Goal: Information Seeking & Learning: Learn about a topic

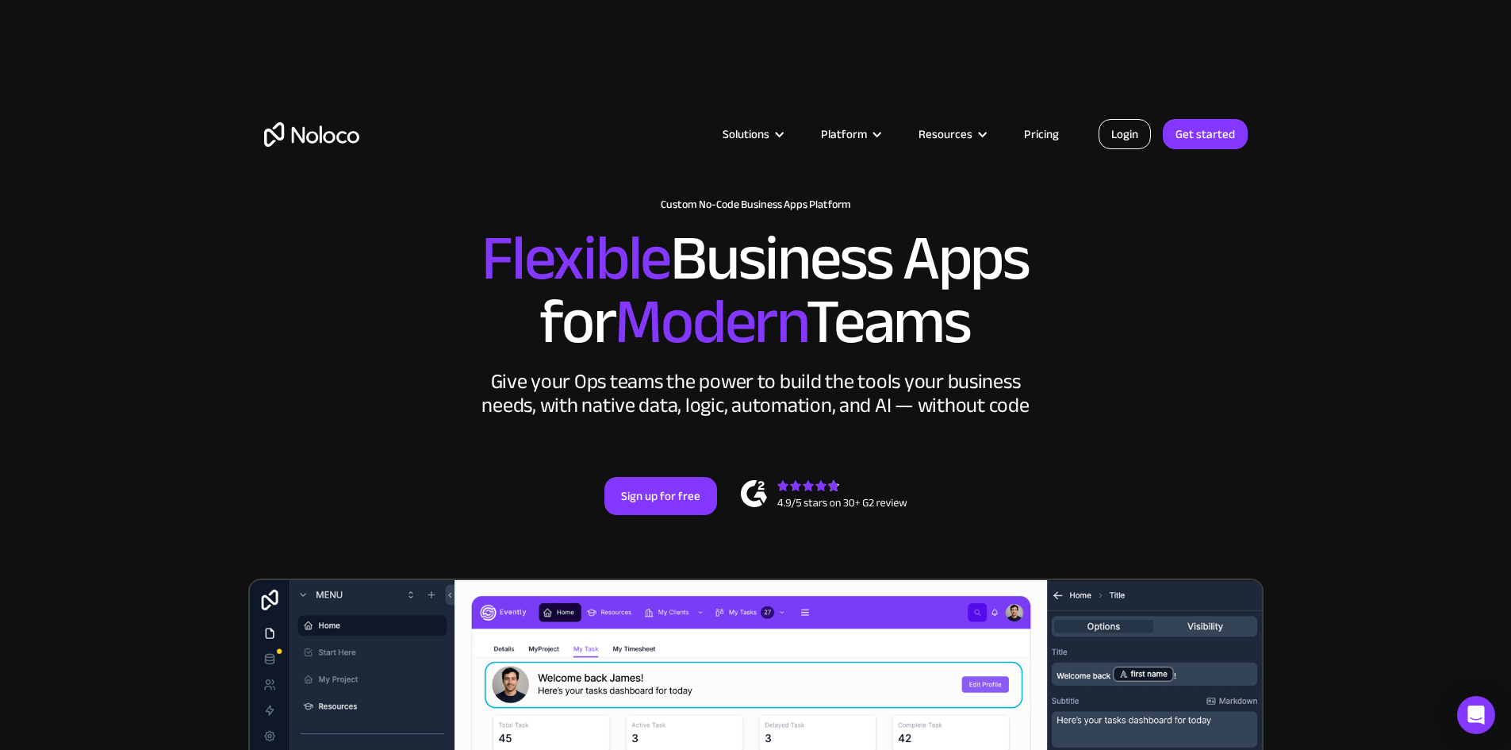
click at [1135, 131] on link "Login" at bounding box center [1125, 134] width 52 height 30
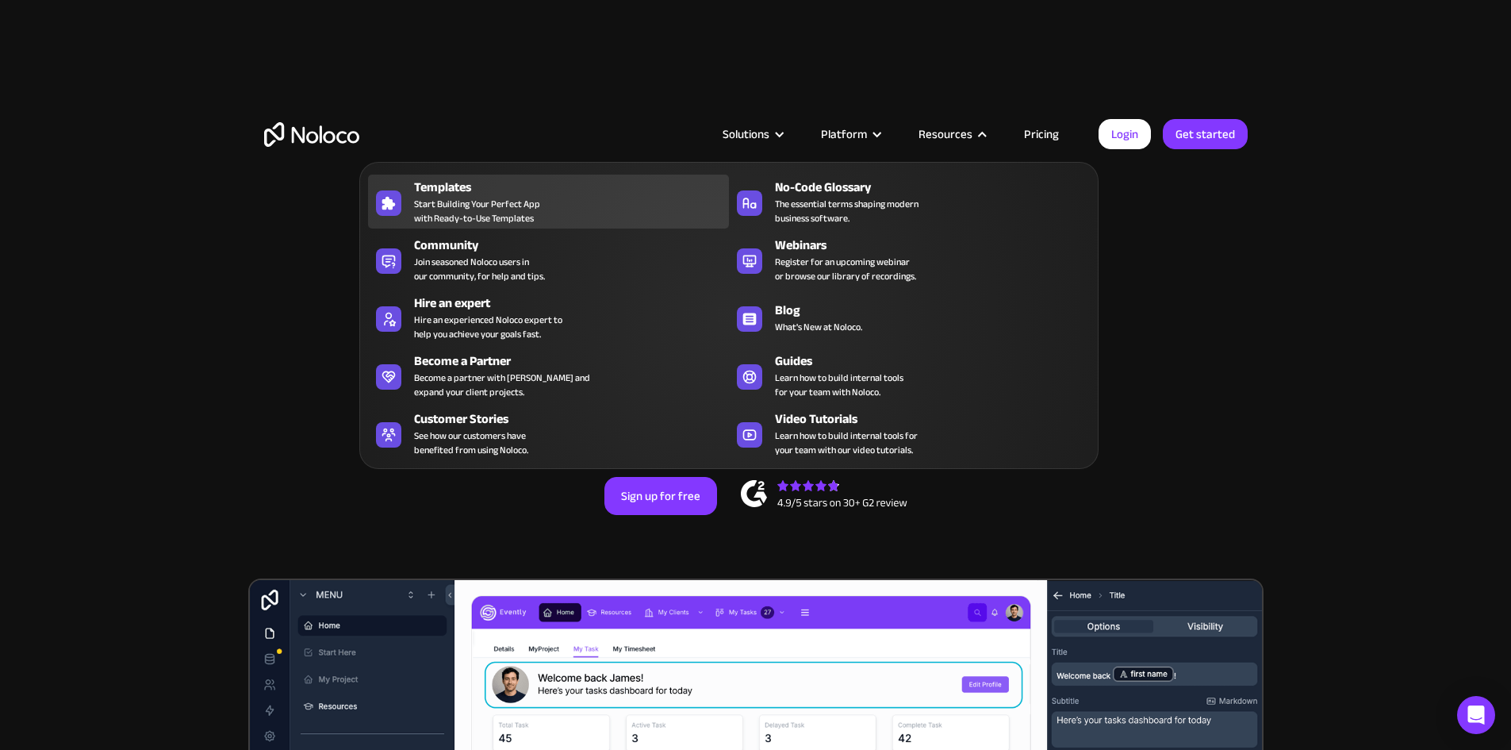
click at [480, 197] on div "Templates" at bounding box center [575, 187] width 322 height 19
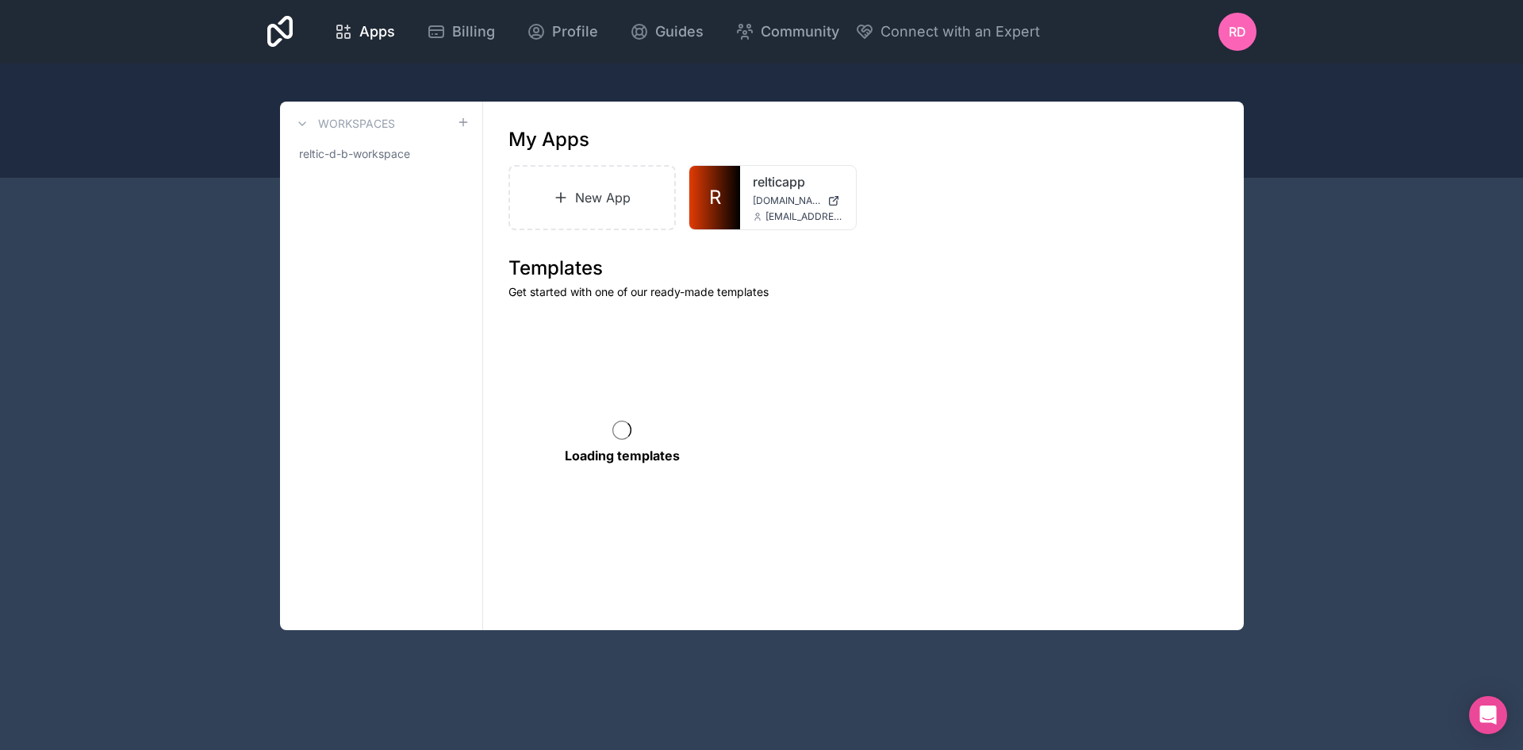
click at [731, 210] on link "R" at bounding box center [714, 197] width 51 height 63
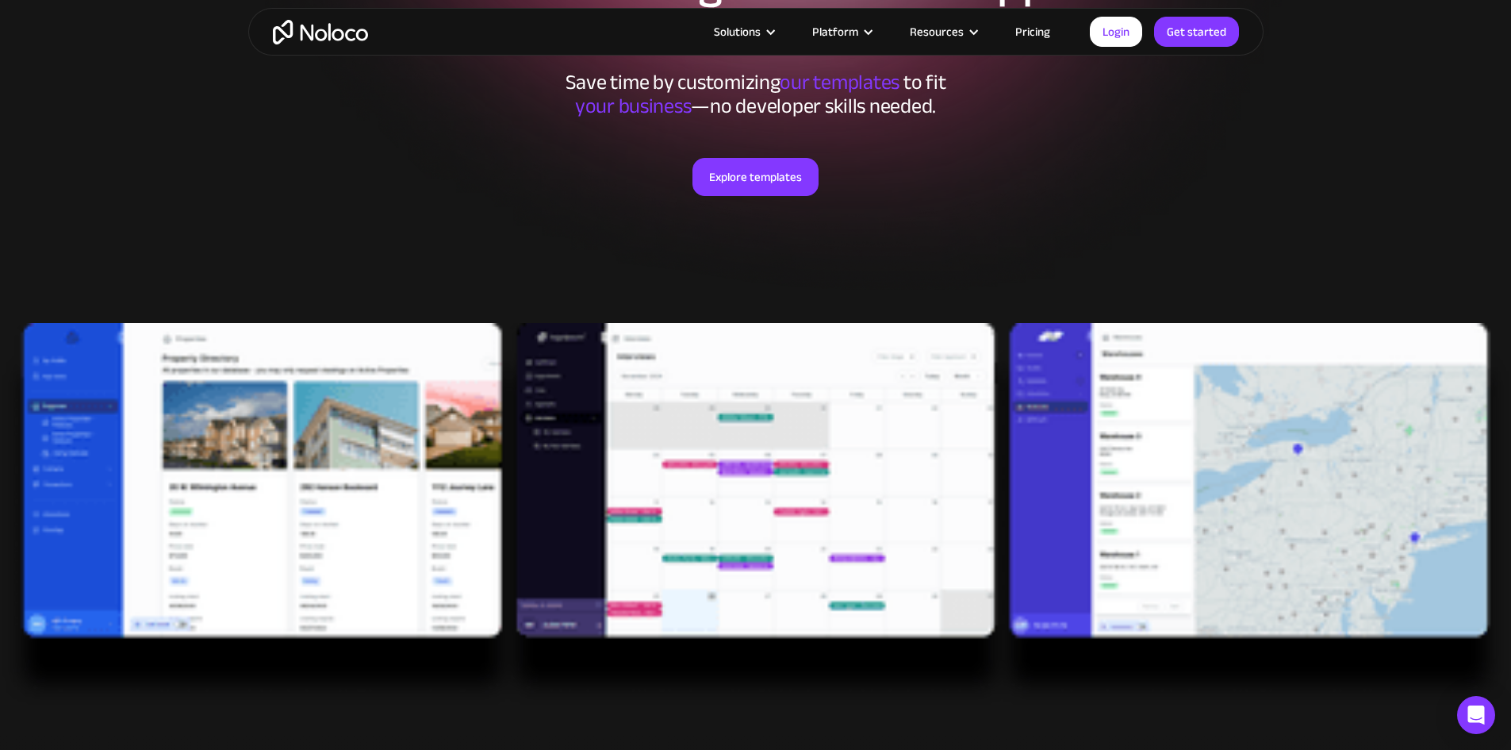
scroll to position [317, 0]
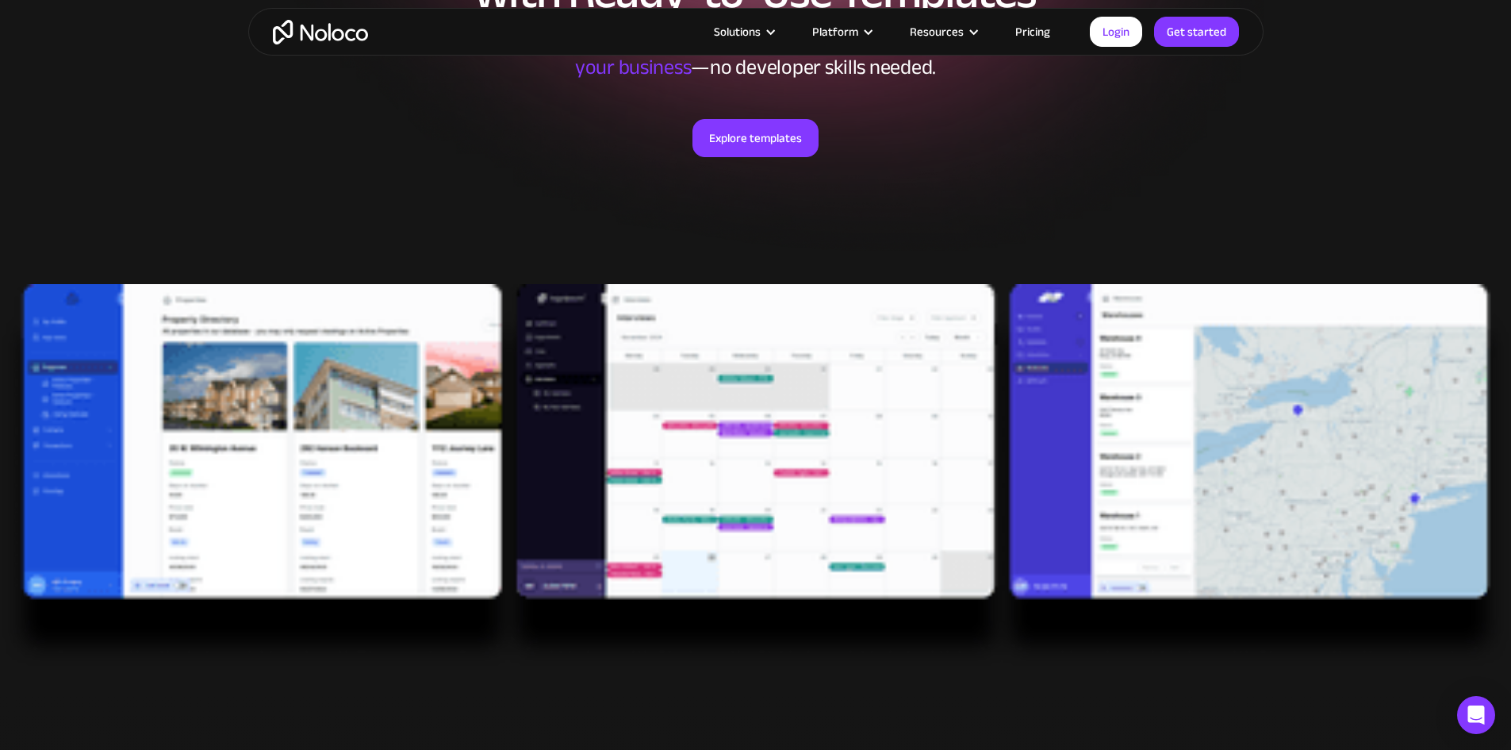
click at [739, 146] on link "Explore templates" at bounding box center [755, 138] width 126 height 38
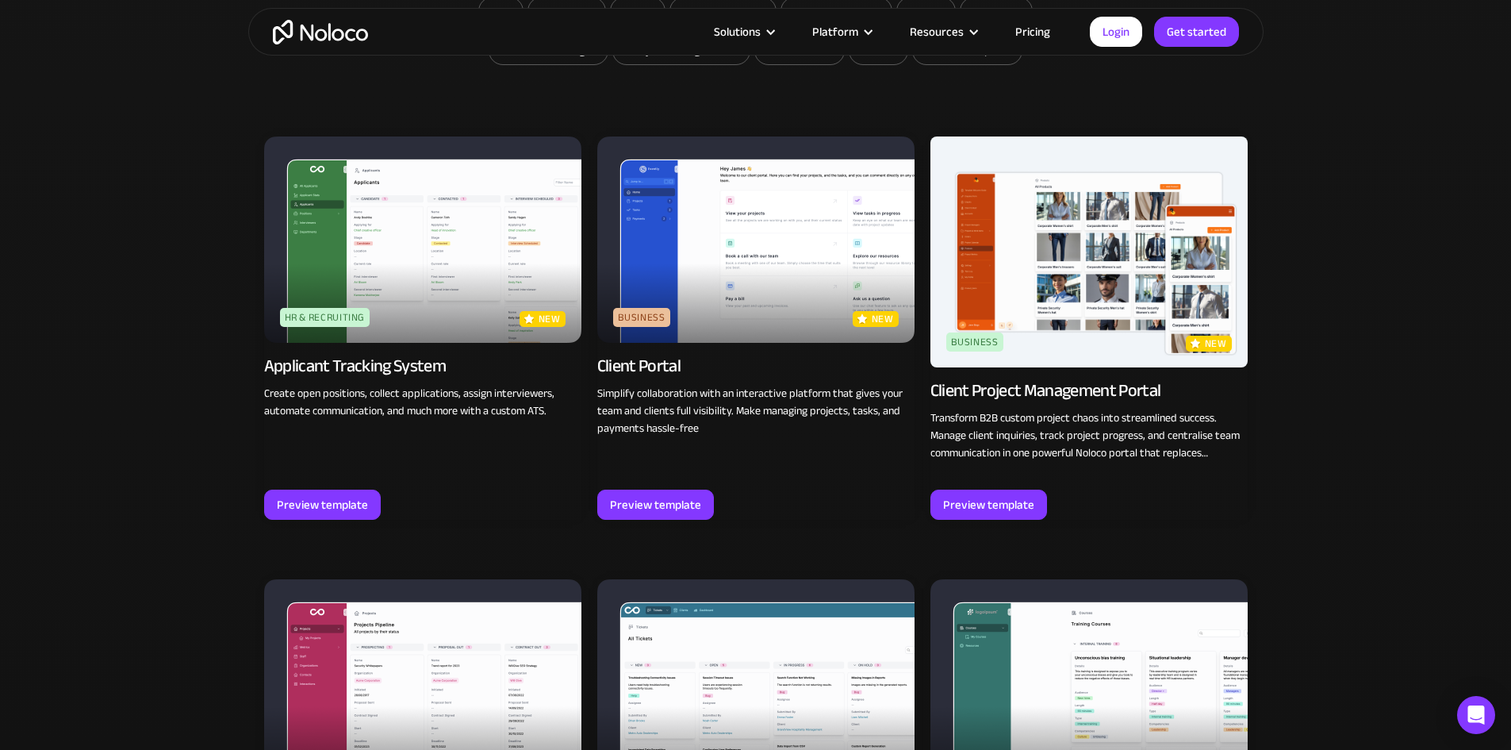
scroll to position [1243, 0]
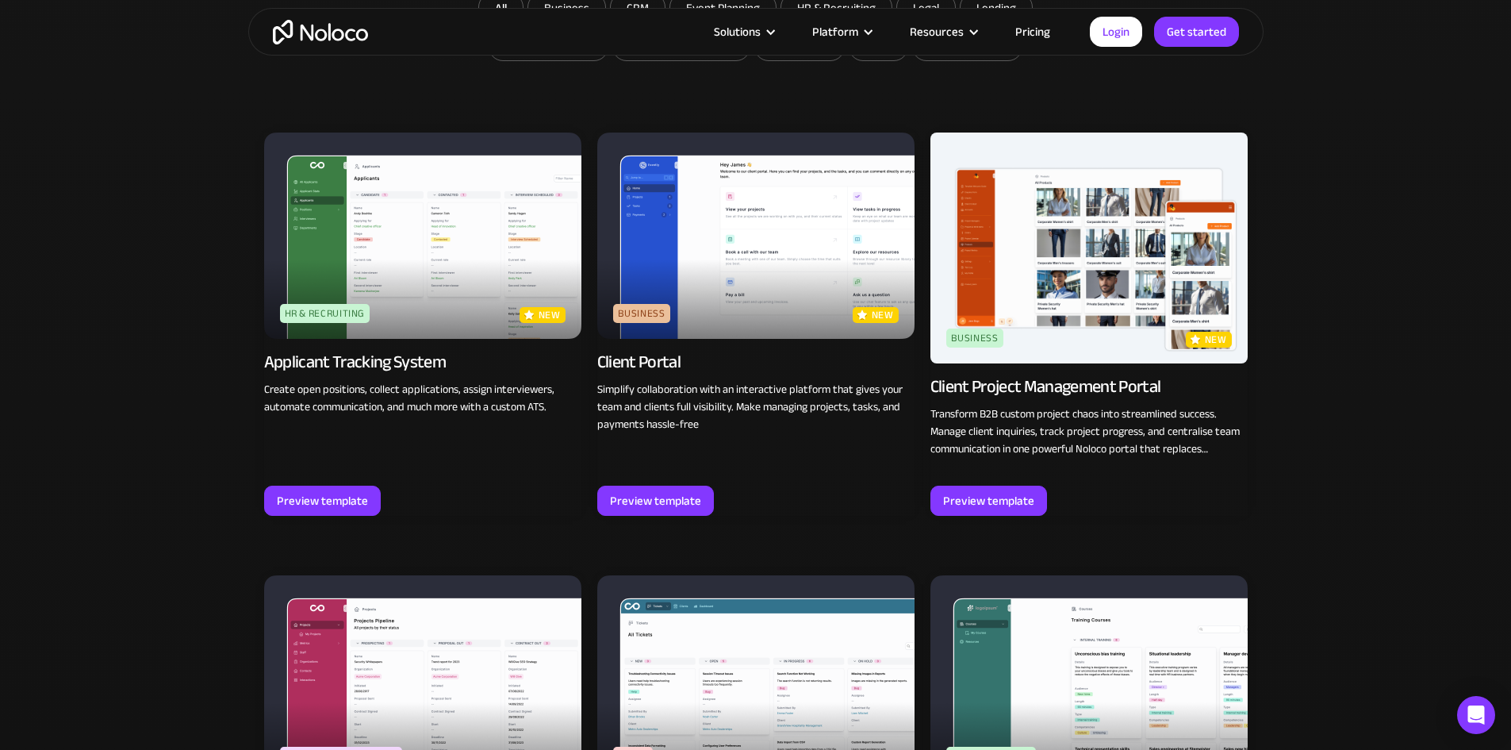
click at [811, 245] on img at bounding box center [755, 235] width 317 height 206
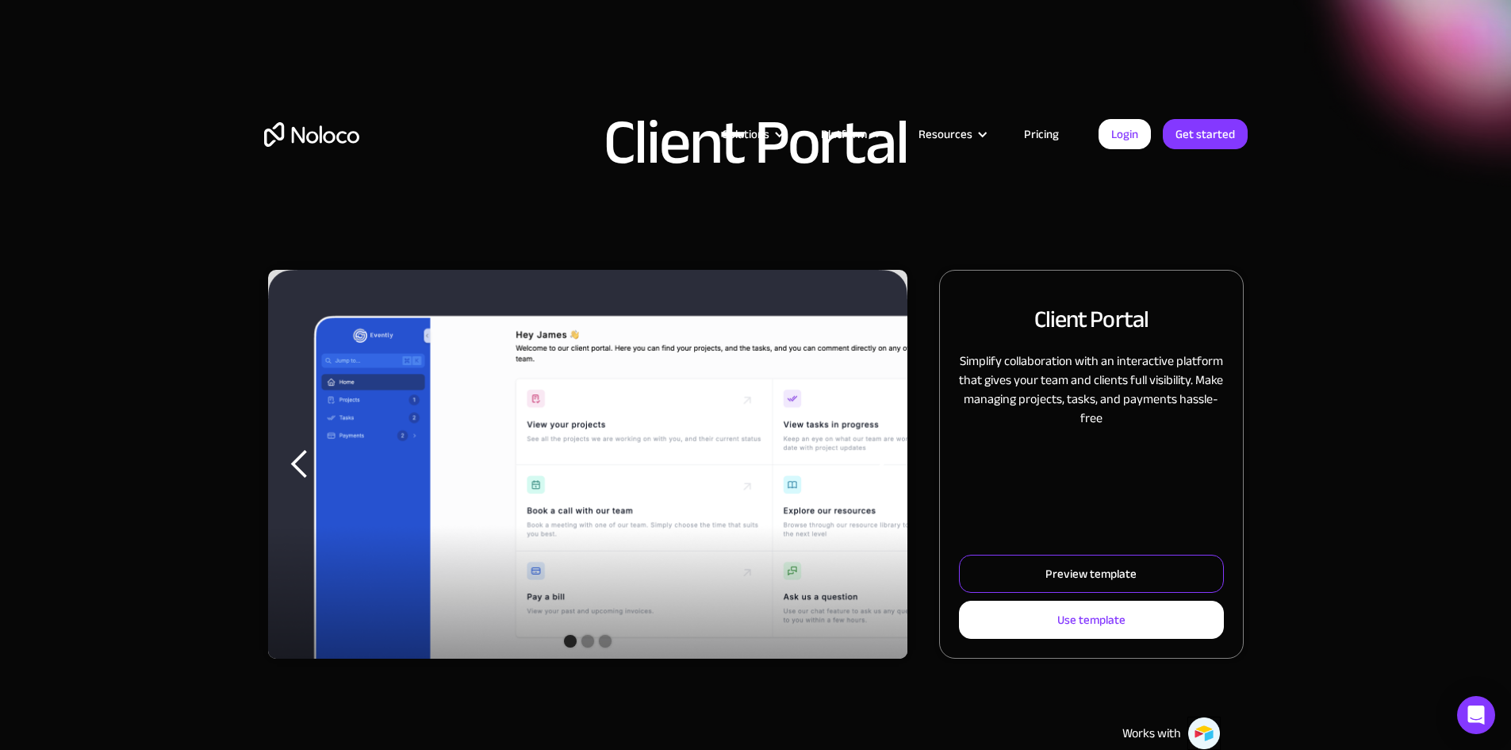
click at [1081, 584] on div "Preview template" at bounding box center [1090, 573] width 91 height 21
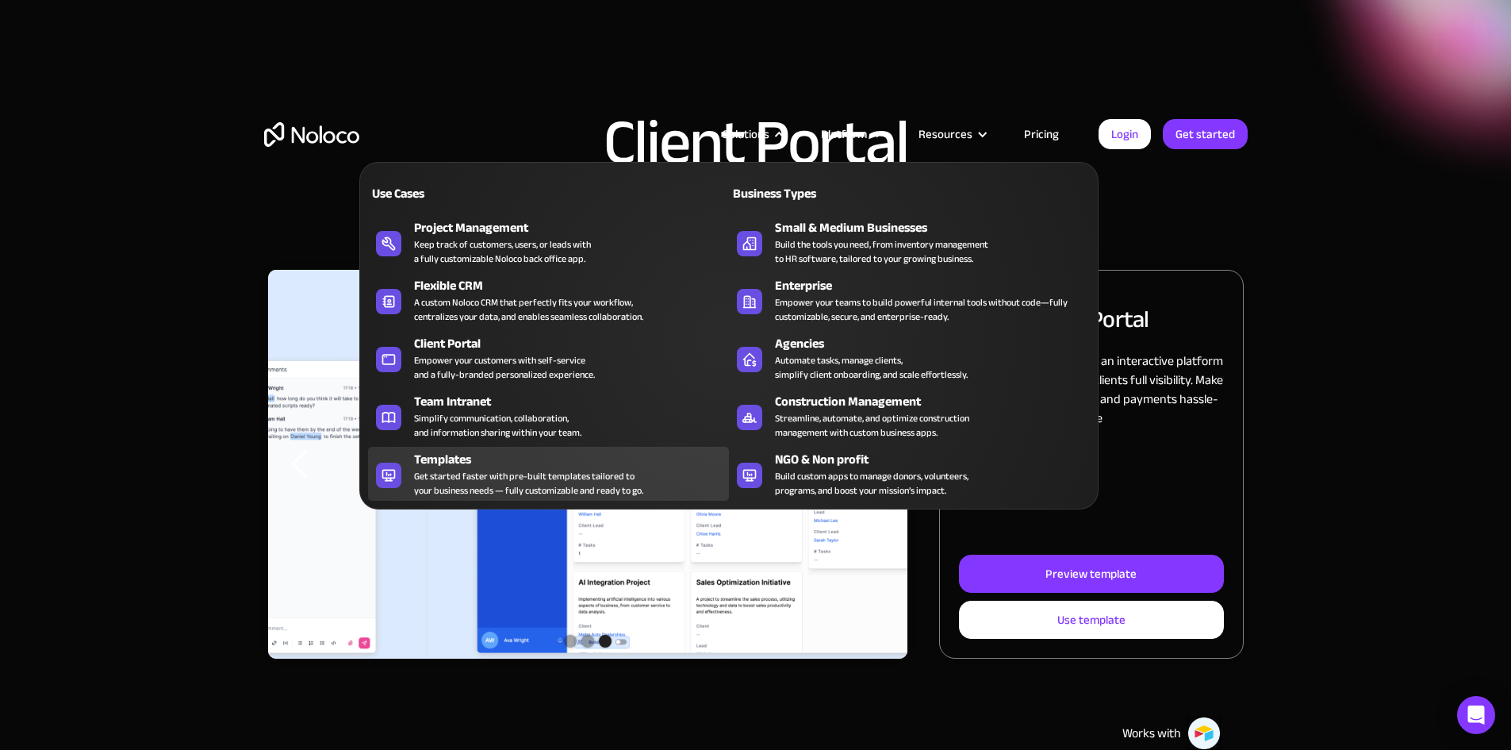
click at [477, 475] on div "Get started faster with pre-built templates tailored to your business needs — f…" at bounding box center [528, 483] width 229 height 29
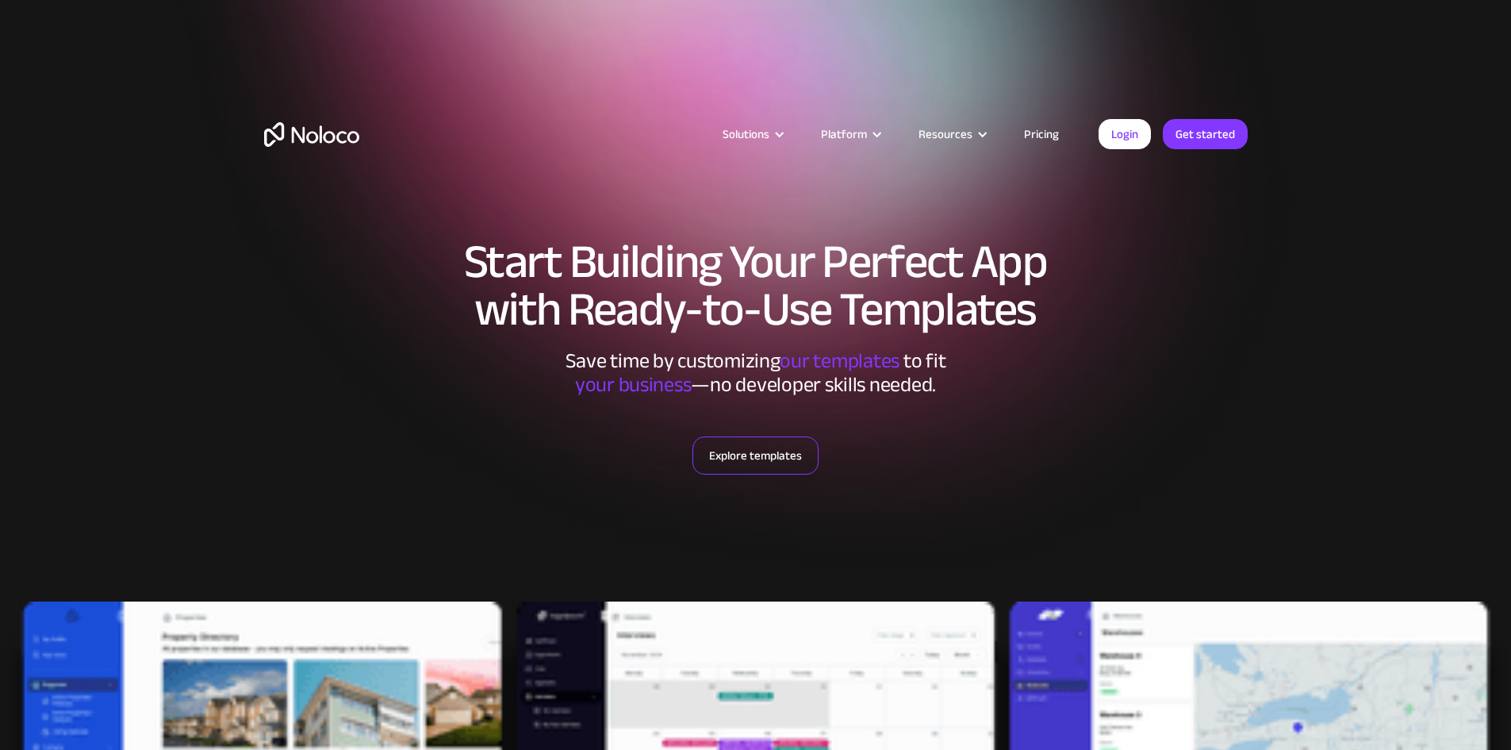
click at [766, 451] on link "Explore templates" at bounding box center [755, 455] width 126 height 38
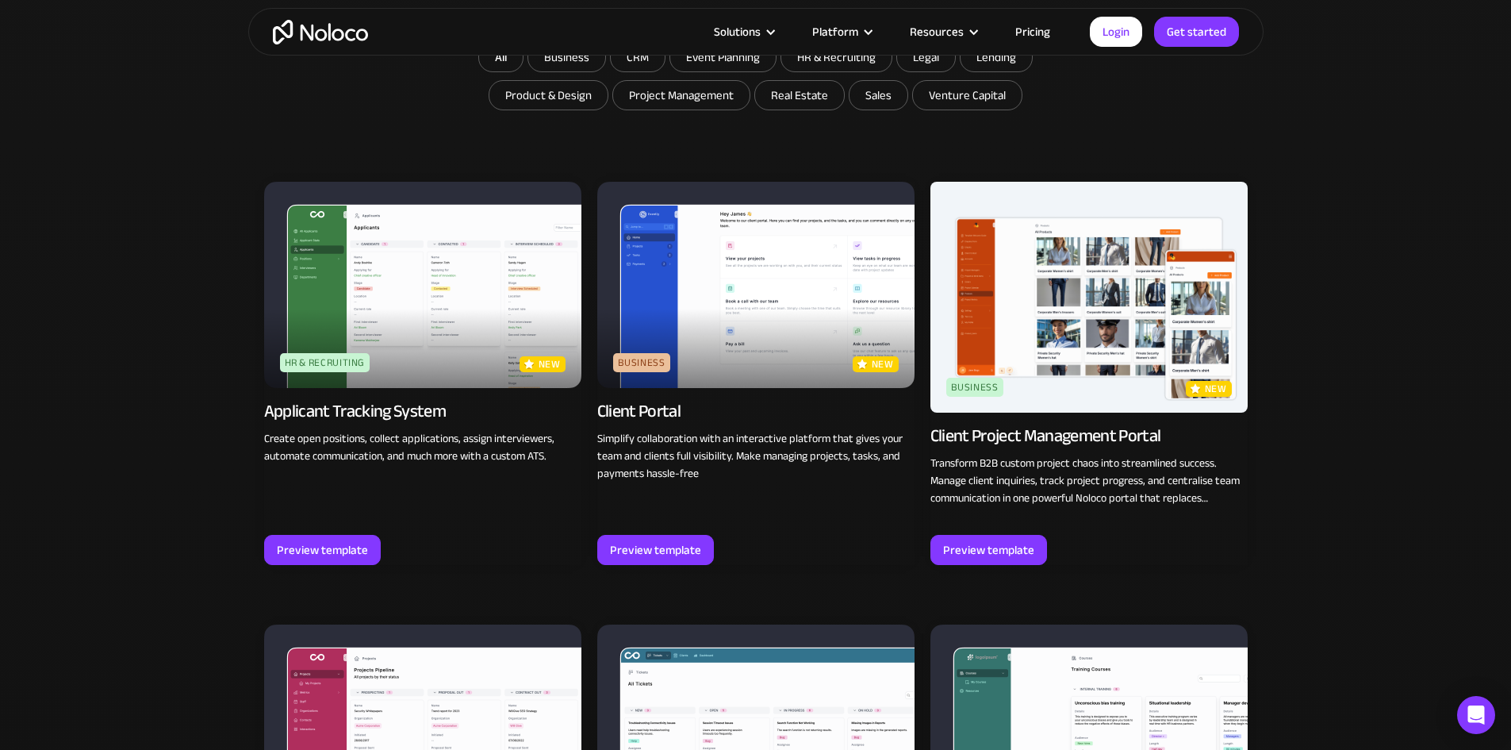
scroll to position [1243, 0]
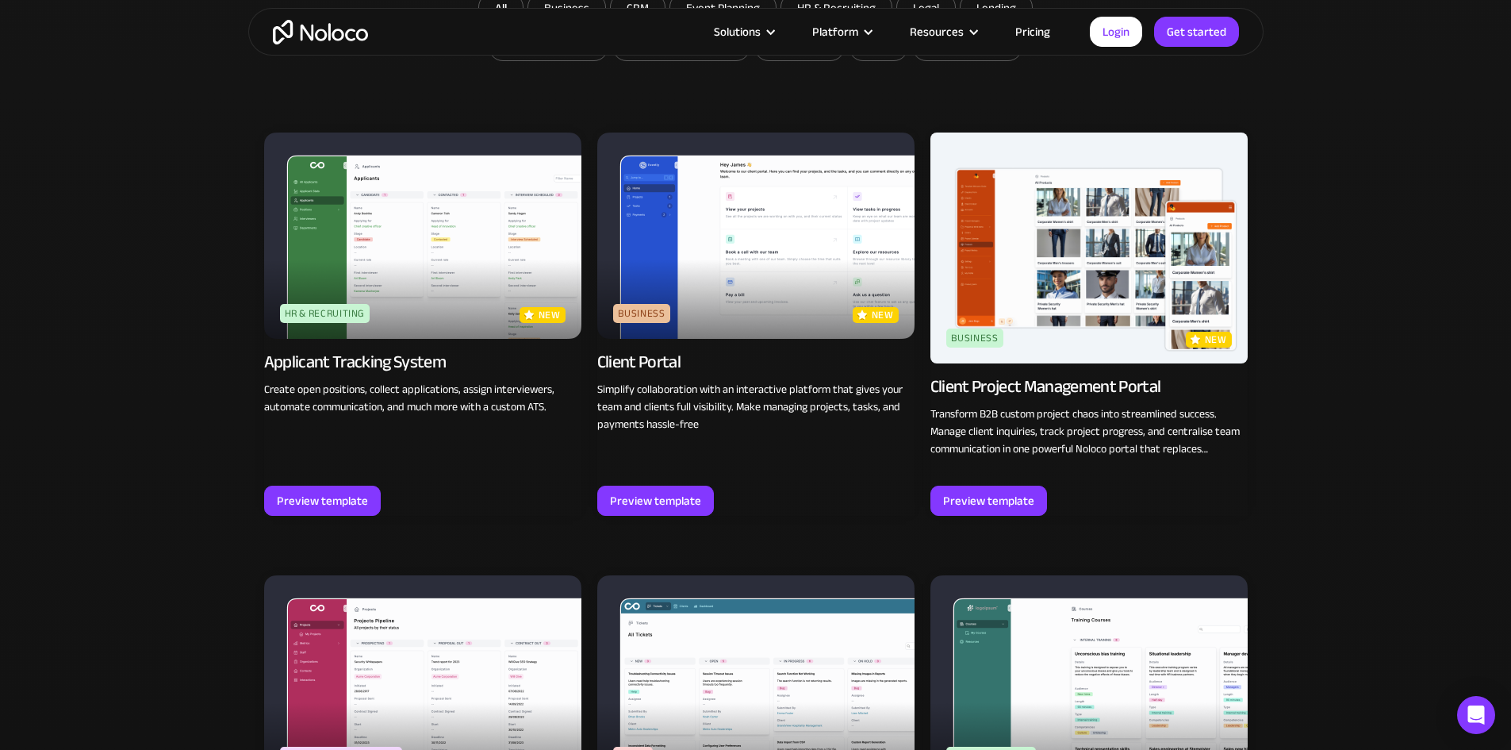
click at [1099, 252] on img at bounding box center [1088, 247] width 317 height 231
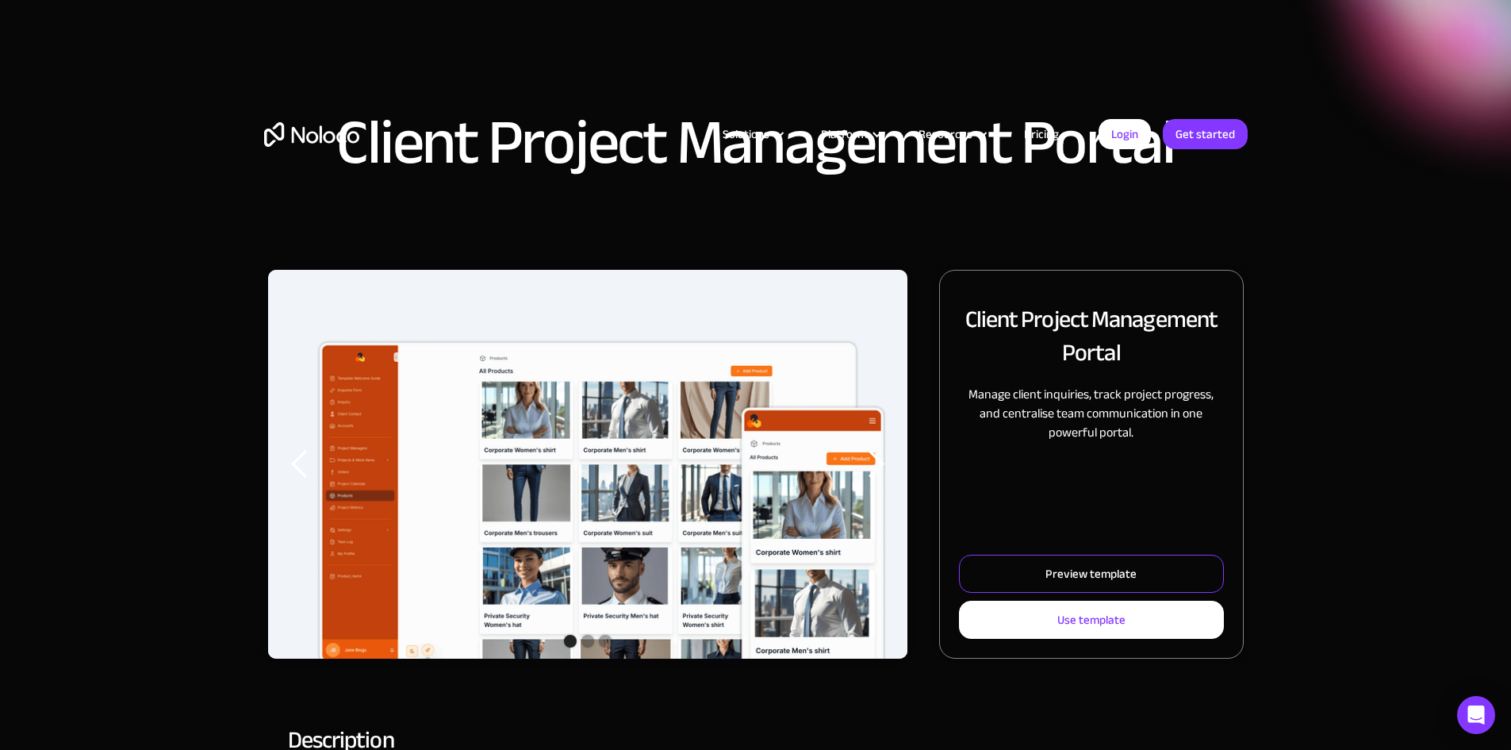
click at [1077, 584] on div "Preview template" at bounding box center [1090, 573] width 91 height 21
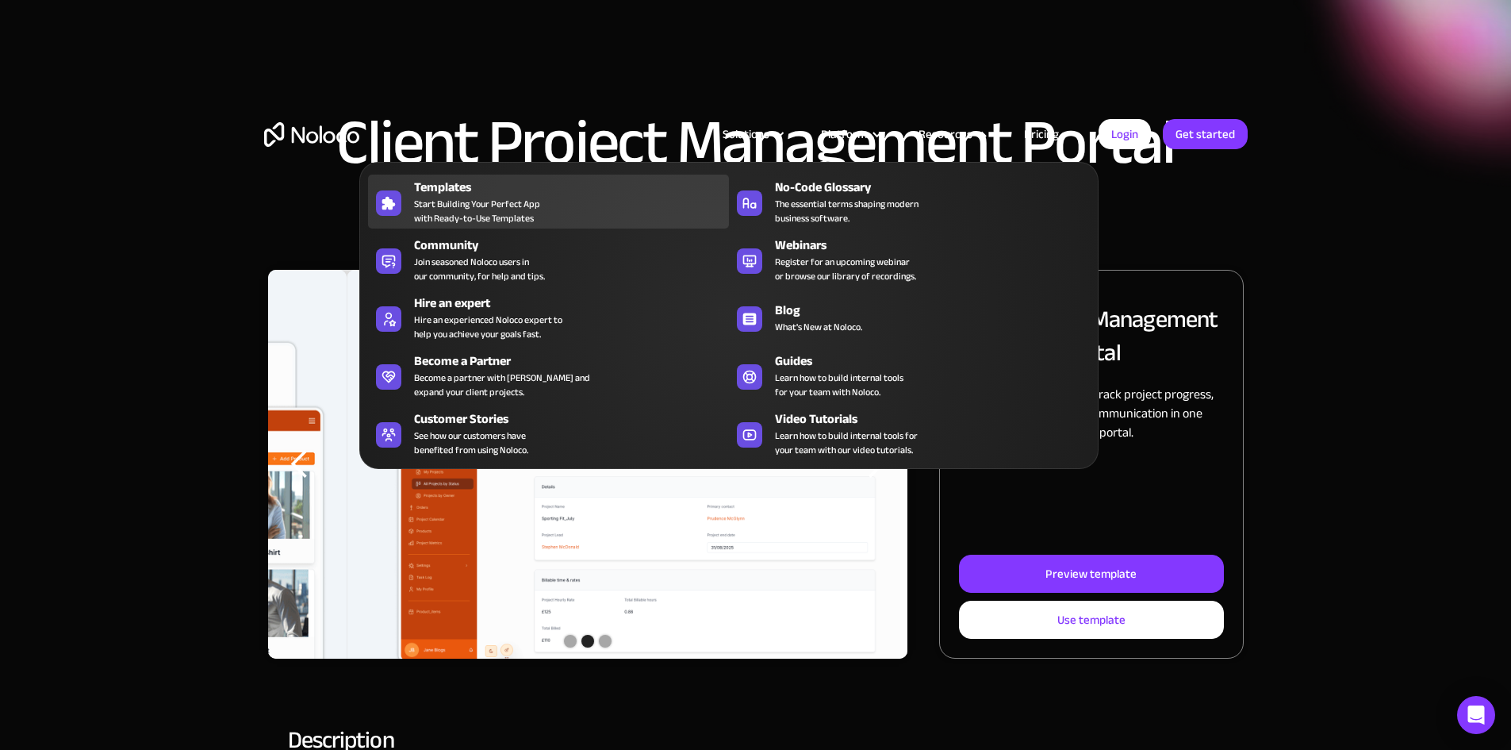
click at [474, 193] on div "Templates" at bounding box center [575, 187] width 322 height 19
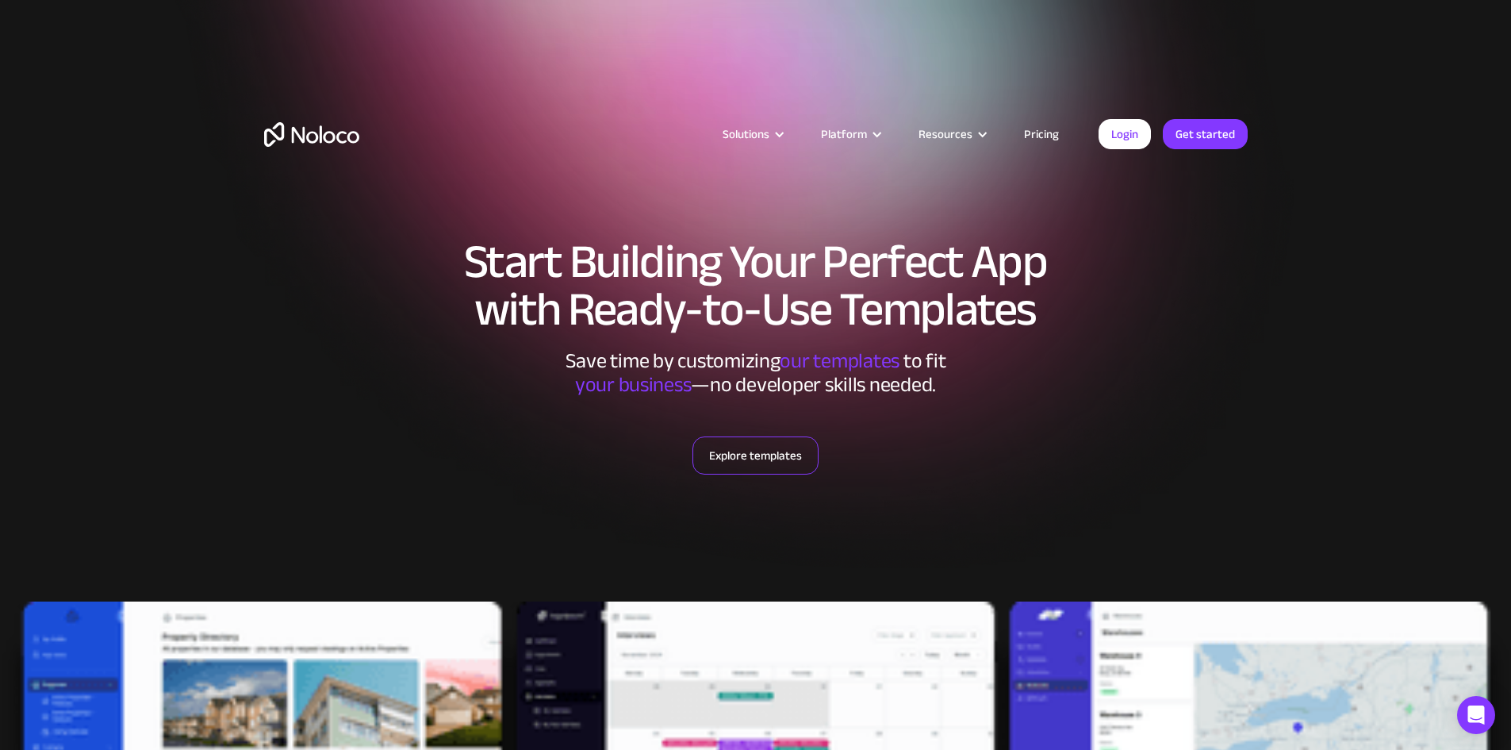
click at [782, 466] on link "Explore templates" at bounding box center [755, 455] width 126 height 38
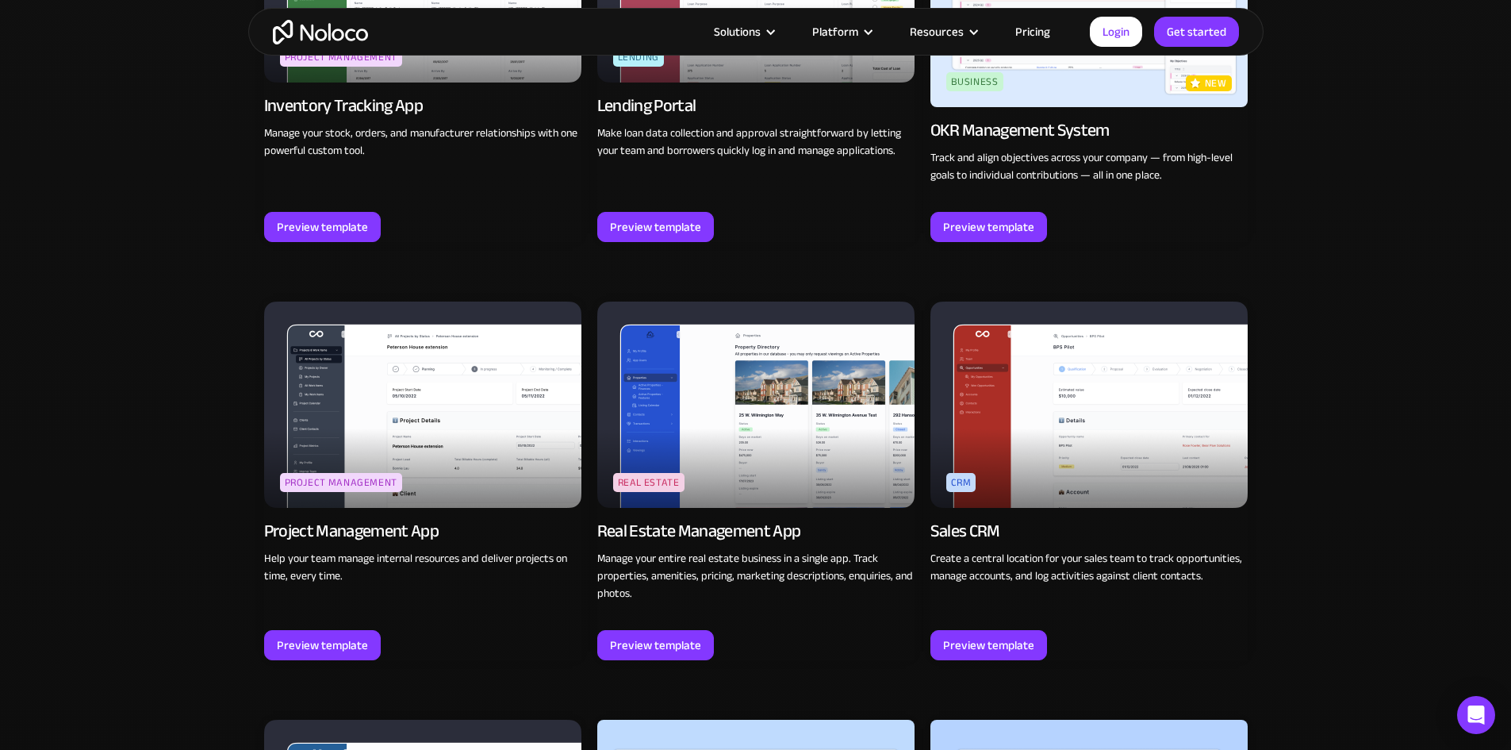
scroll to position [2814, 0]
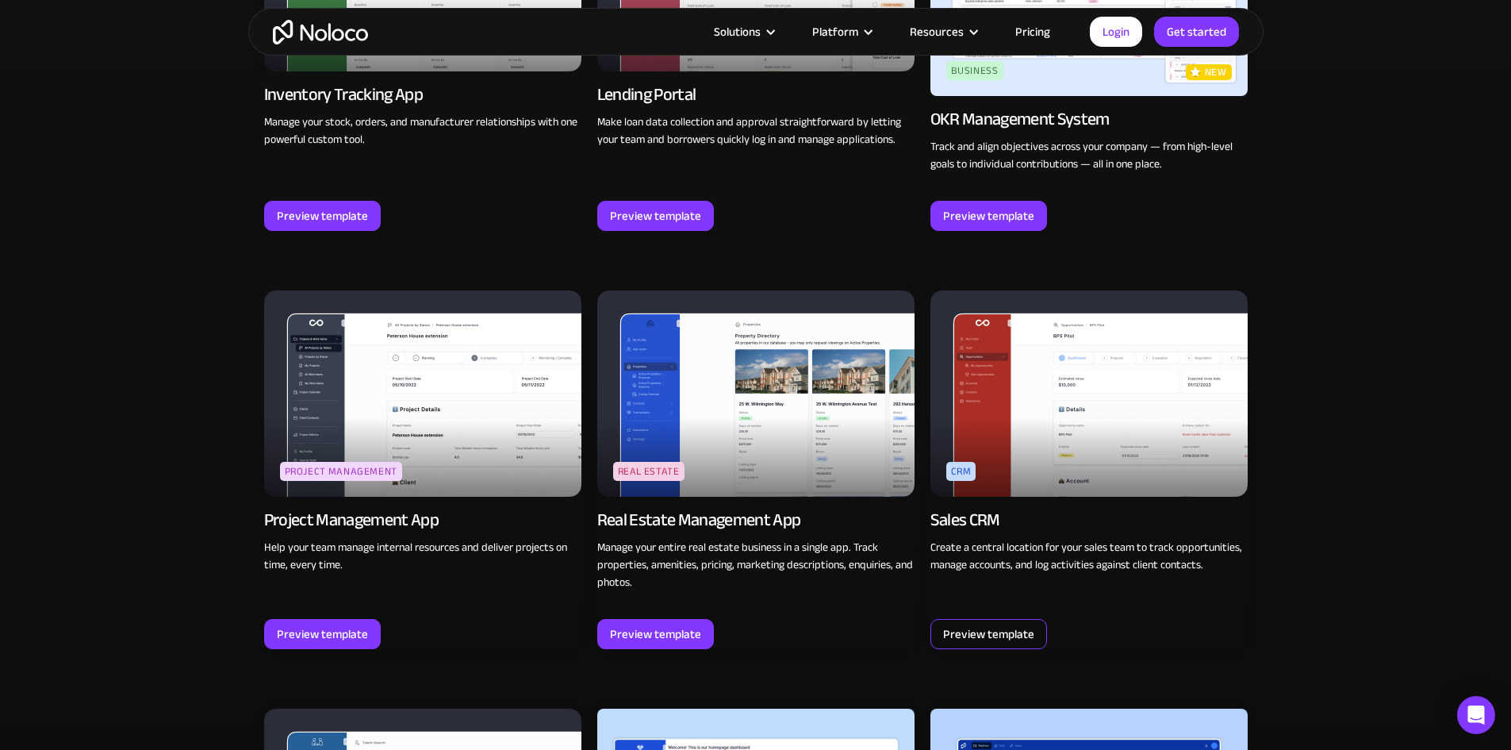
click at [985, 623] on div "Preview template" at bounding box center [988, 633] width 91 height 21
click at [1059, 368] on img at bounding box center [1088, 393] width 317 height 206
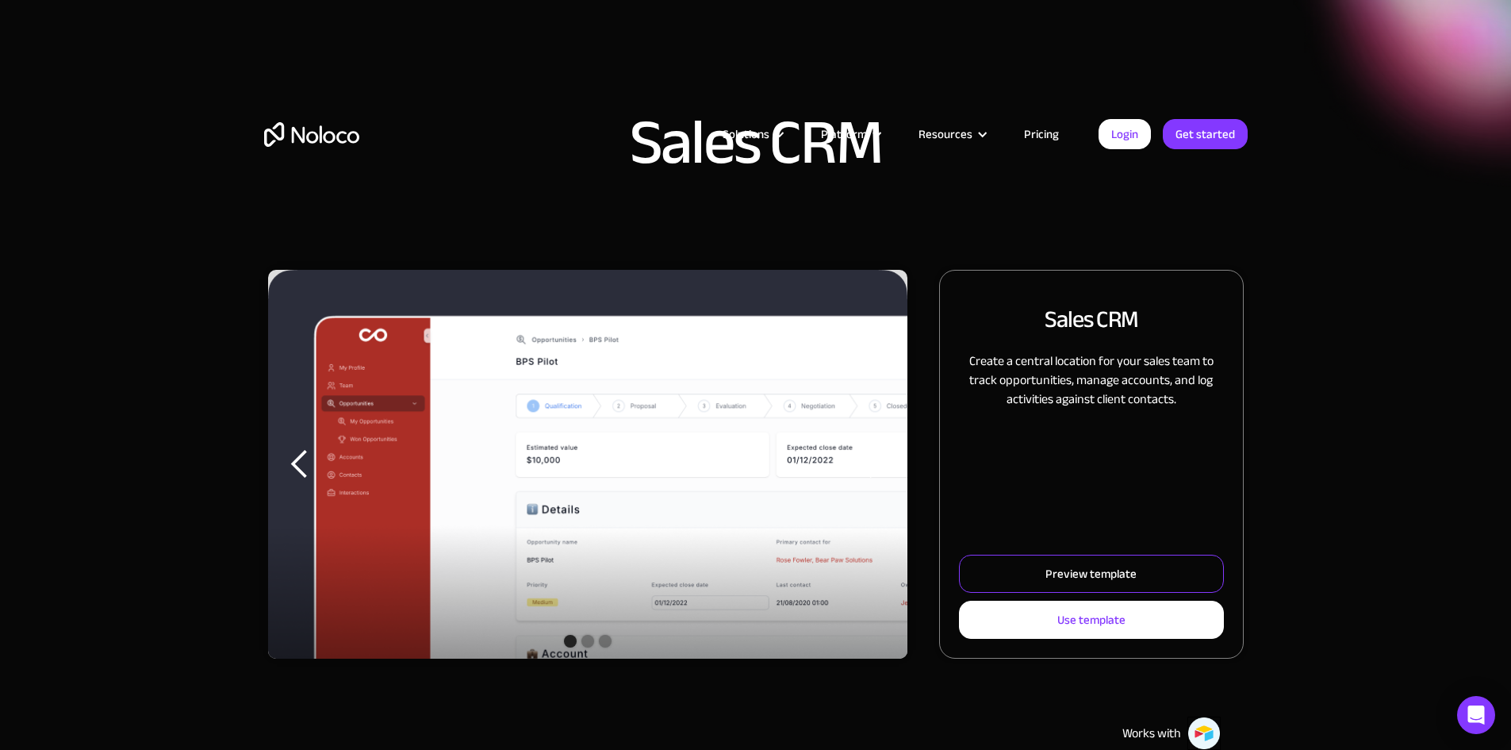
click at [1045, 584] on div "Preview template" at bounding box center [1090, 573] width 91 height 21
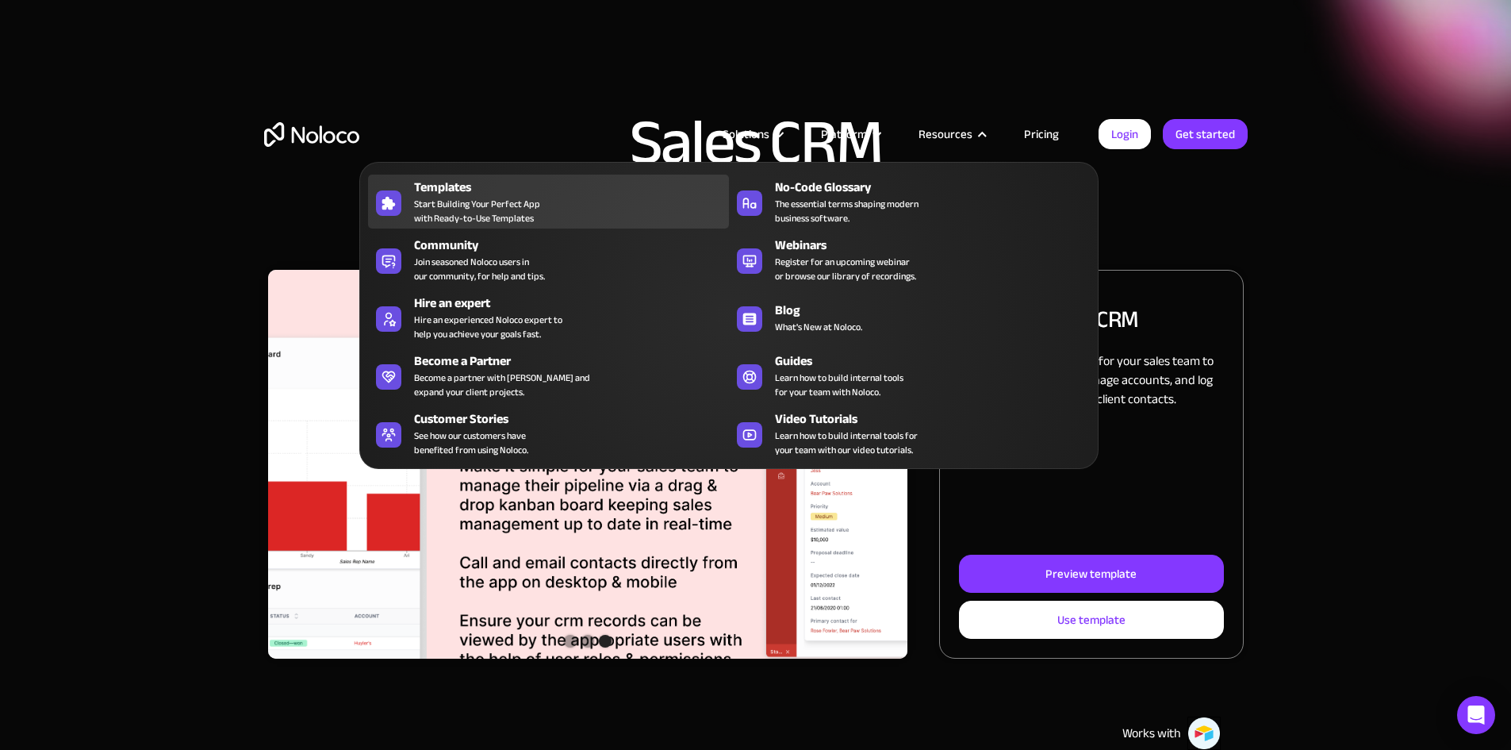
click at [458, 197] on div "Templates" at bounding box center [575, 187] width 322 height 19
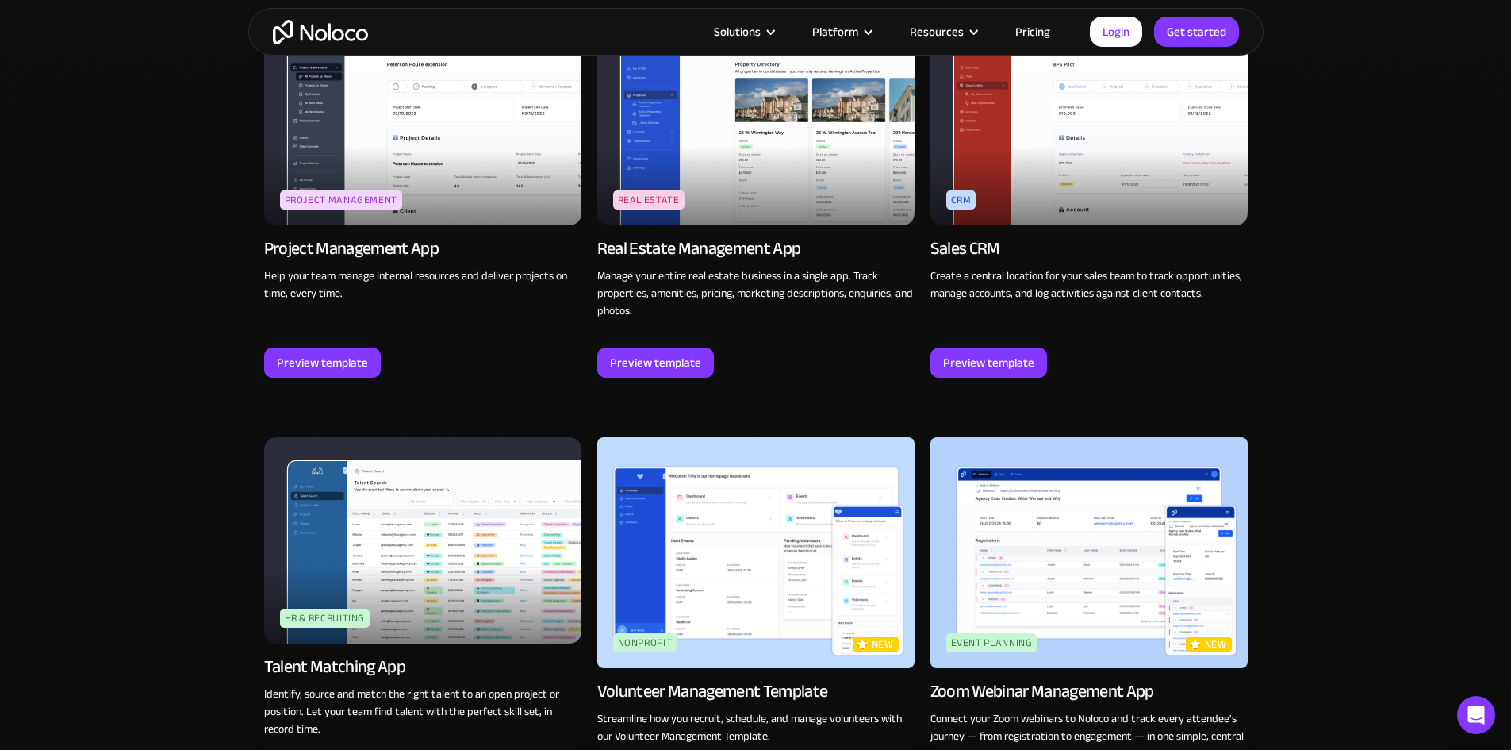
scroll to position [3014, 0]
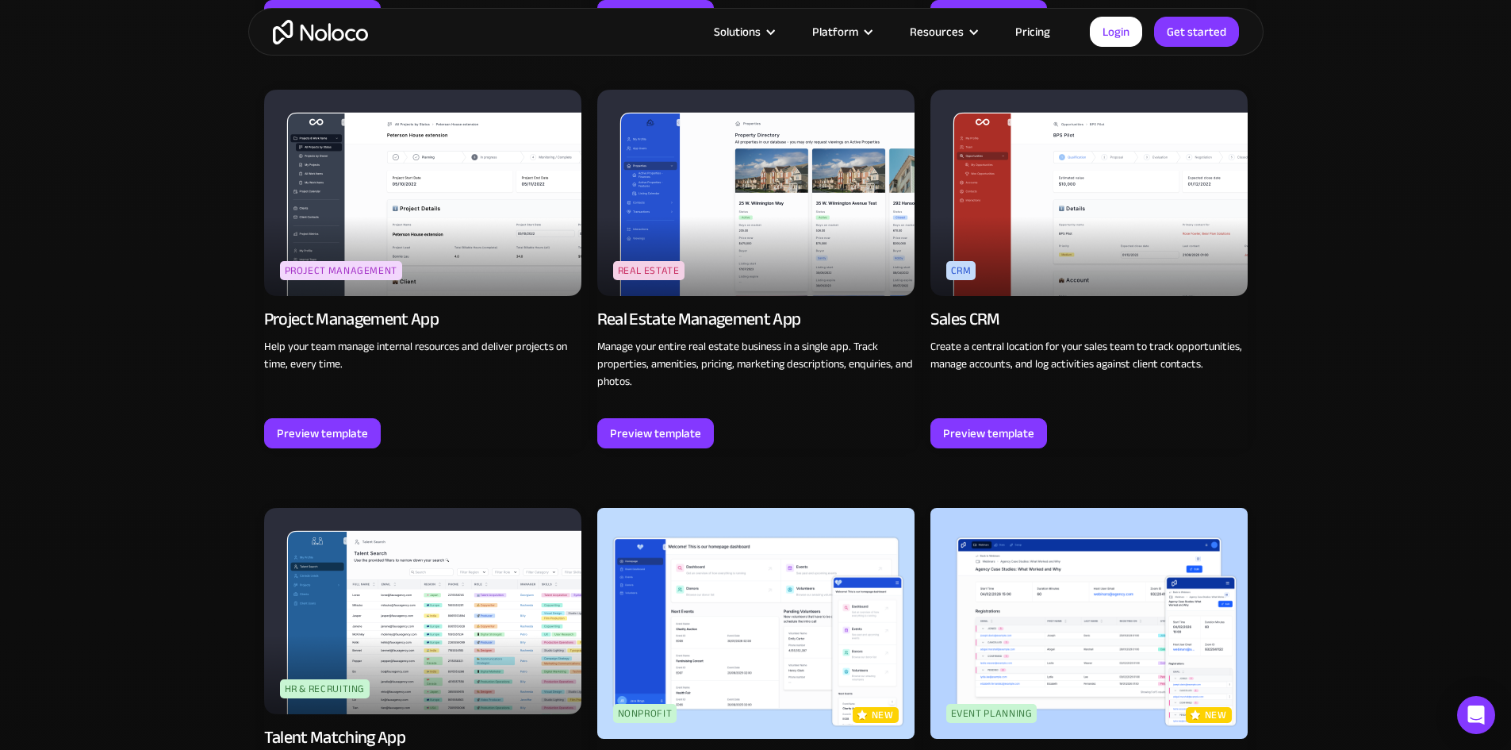
click at [474, 217] on img at bounding box center [422, 193] width 317 height 206
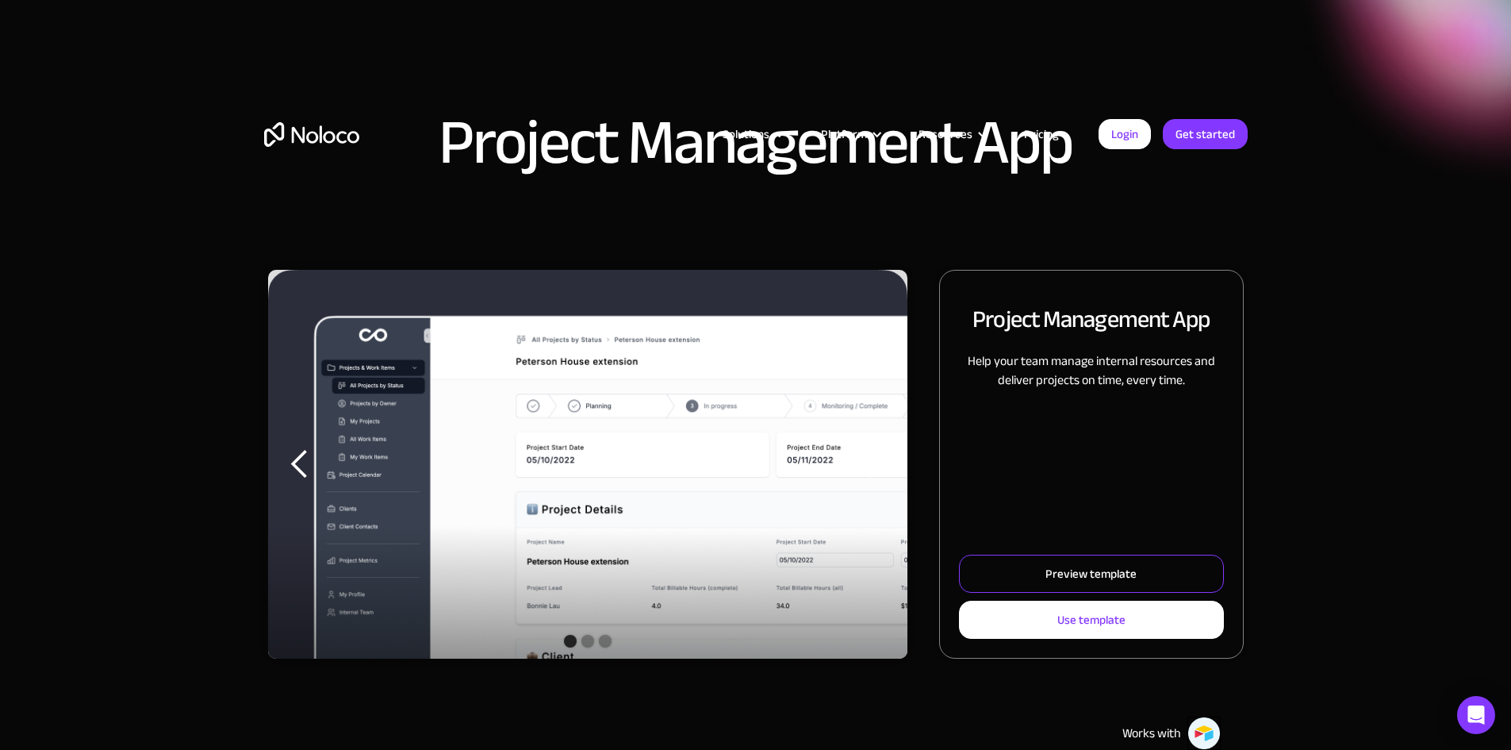
click at [1006, 593] on link "Preview template" at bounding box center [1091, 573] width 264 height 38
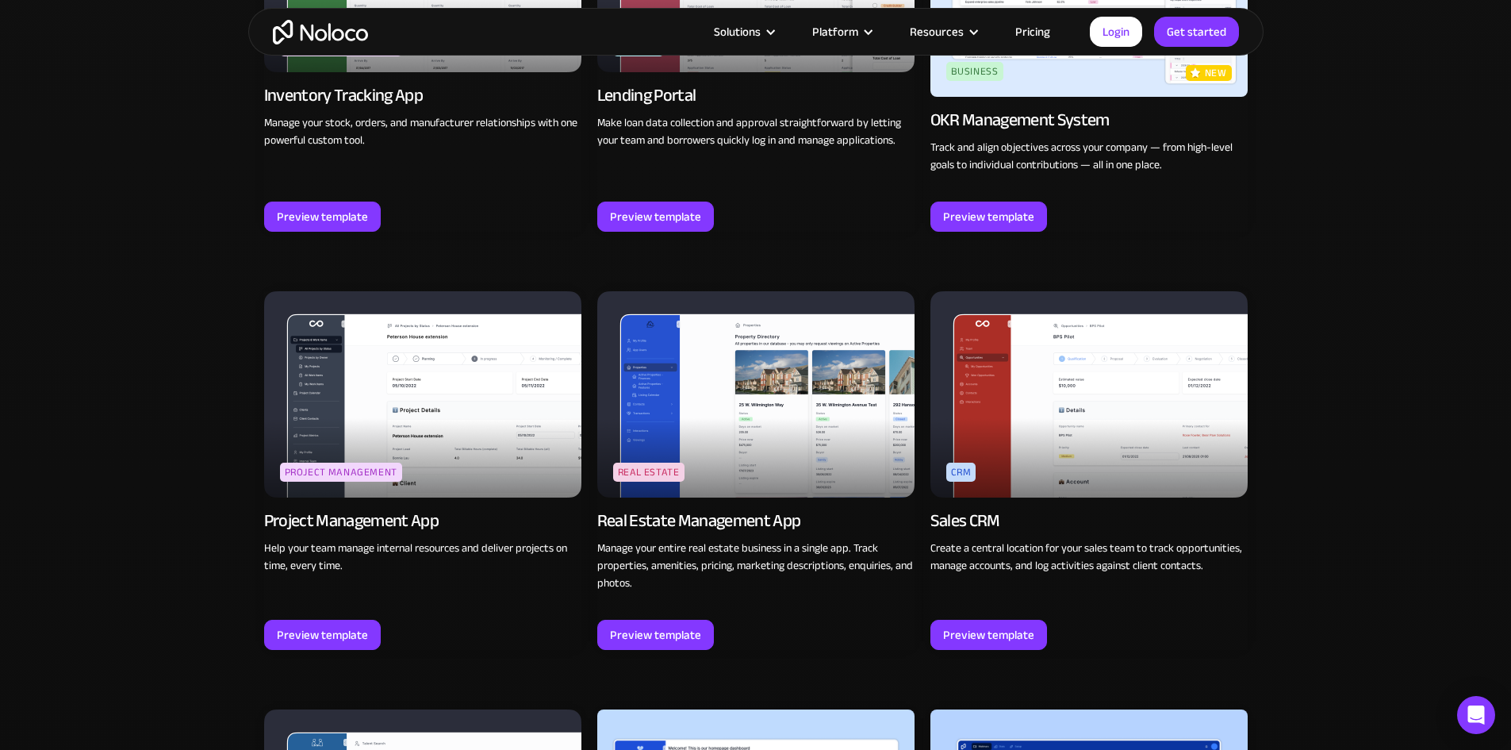
scroll to position [2745, 0]
